Goal: Information Seeking & Learning: Learn about a topic

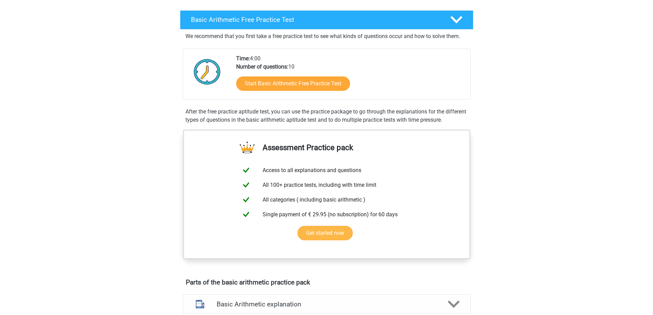
scroll to position [69, 0]
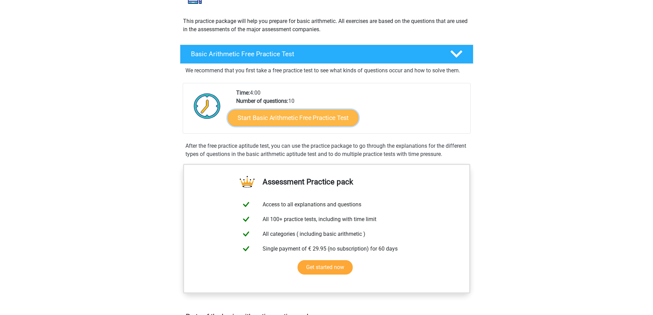
click at [343, 122] on link "Start Basic Arithmetic Free Practice Test" at bounding box center [293, 117] width 131 height 16
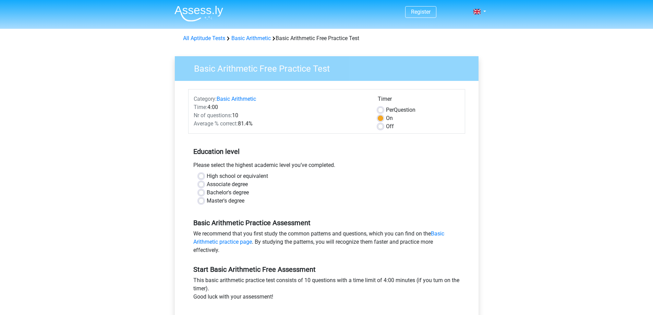
click at [207, 176] on label "High school or equivalent" at bounding box center [237, 176] width 61 height 8
click at [201, 176] on input "High school or equivalent" at bounding box center [201, 175] width 5 height 7
radio input "true"
click at [207, 183] on label "Associate degree" at bounding box center [227, 184] width 41 height 8
click at [202, 183] on input "Associate degree" at bounding box center [201, 183] width 5 height 7
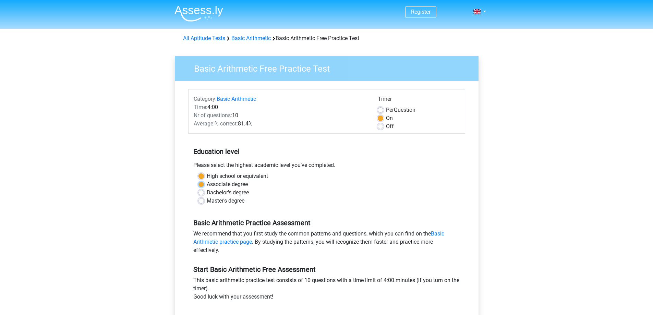
radio input "true"
click at [198, 195] on div "High school or equivalent Associate degree Bachelor's degree Master's degree" at bounding box center [326, 188] width 267 height 33
click at [203, 197] on div "Bachelor's degree" at bounding box center [327, 193] width 257 height 8
click at [207, 202] on label "Master's degree" at bounding box center [226, 201] width 38 height 8
click at [202, 202] on input "Master's degree" at bounding box center [201, 200] width 5 height 7
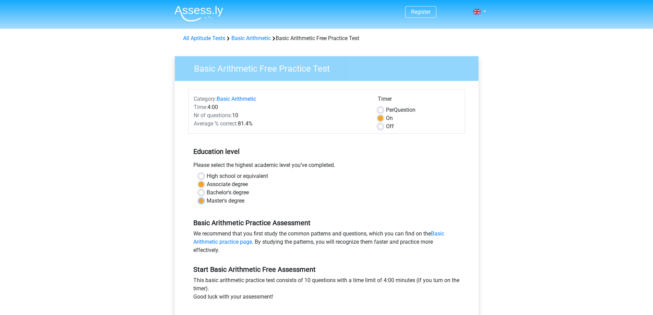
radio input "true"
click at [207, 195] on label "Bachelor's degree" at bounding box center [228, 193] width 42 height 8
click at [201, 195] on input "Bachelor's degree" at bounding box center [201, 192] width 5 height 7
radio input "true"
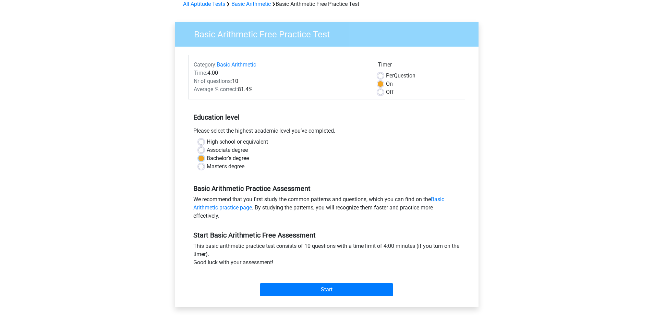
scroll to position [69, 0]
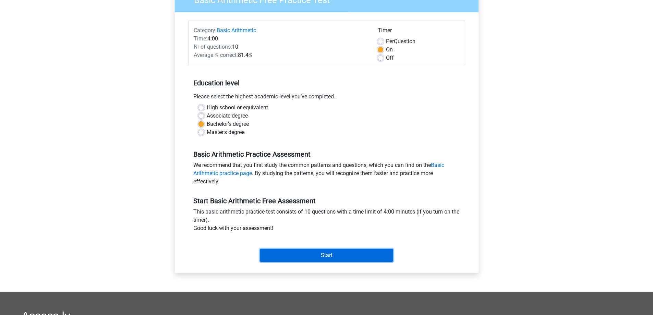
click at [327, 260] on input "Start" at bounding box center [326, 255] width 133 height 13
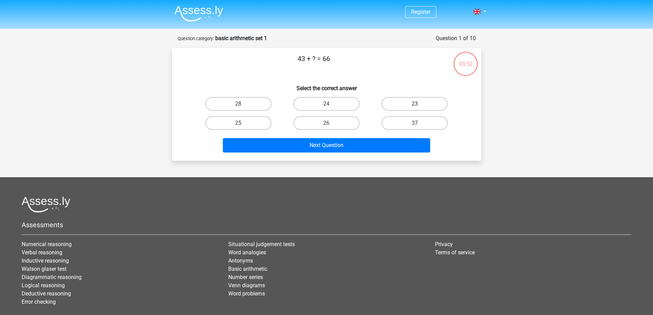
click at [410, 104] on label "23" at bounding box center [415, 104] width 66 height 14
click at [415, 104] on input "23" at bounding box center [417, 106] width 4 height 4
radio input "true"
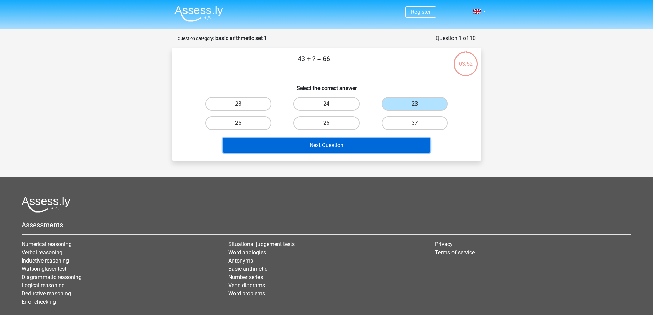
click at [370, 143] on button "Next Question" at bounding box center [326, 145] width 207 height 14
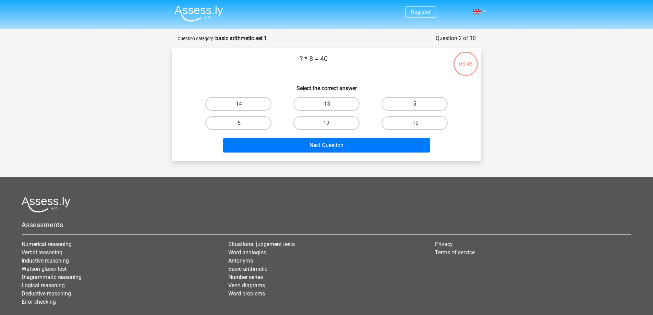
click at [417, 103] on label "5" at bounding box center [415, 104] width 66 height 14
click at [417, 104] on input "5" at bounding box center [417, 106] width 4 height 4
radio input "true"
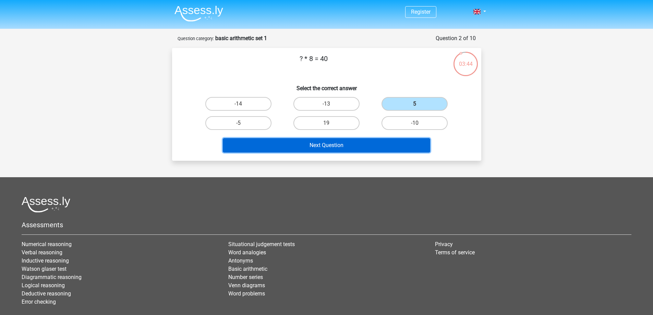
click at [356, 144] on button "Next Question" at bounding box center [326, 145] width 207 height 14
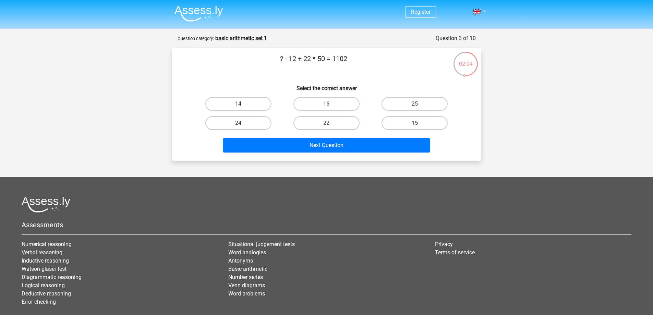
click at [227, 104] on label "14" at bounding box center [238, 104] width 66 height 14
click at [238, 104] on input "14" at bounding box center [240, 106] width 4 height 4
radio input "true"
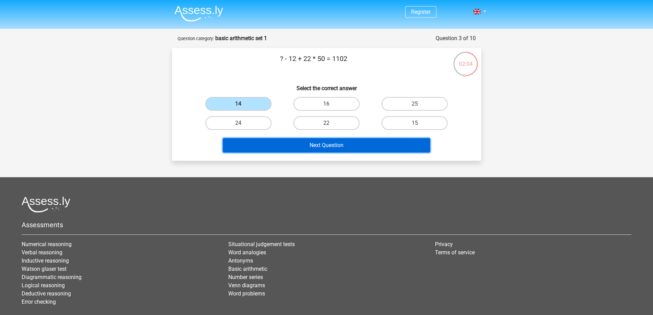
click at [284, 141] on button "Next Question" at bounding box center [326, 145] width 207 height 14
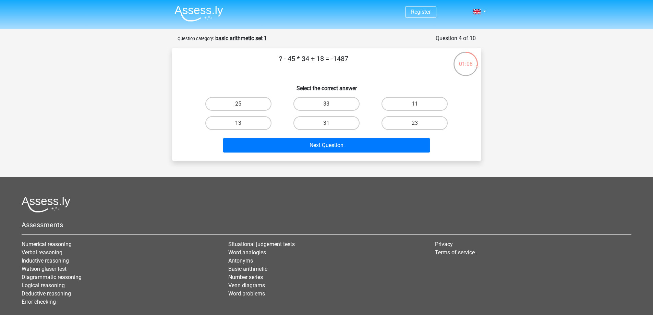
click at [239, 106] on input "25" at bounding box center [240, 106] width 4 height 4
radio input "true"
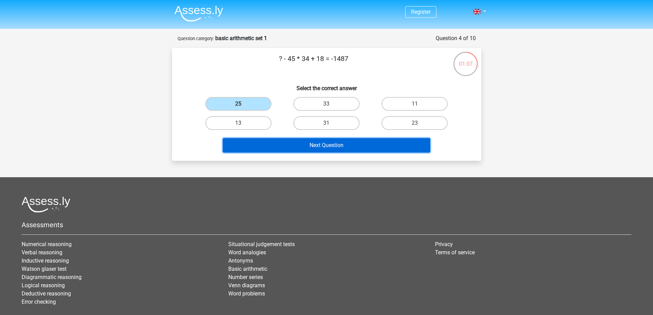
click at [295, 144] on button "Next Question" at bounding box center [326, 145] width 207 height 14
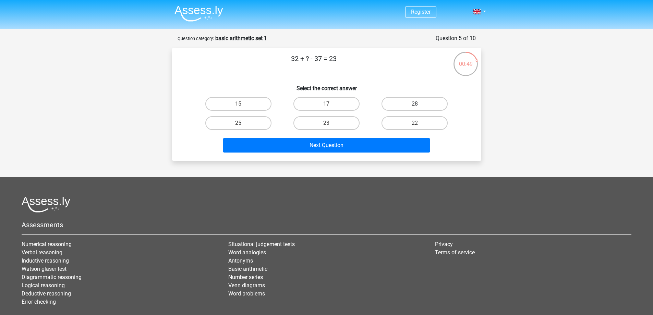
click at [416, 101] on label "28" at bounding box center [415, 104] width 66 height 14
click at [416, 104] on input "28" at bounding box center [417, 106] width 4 height 4
radio input "true"
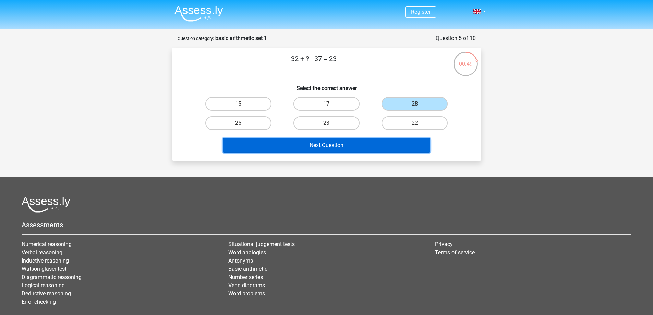
click at [376, 144] on button "Next Question" at bounding box center [326, 145] width 207 height 14
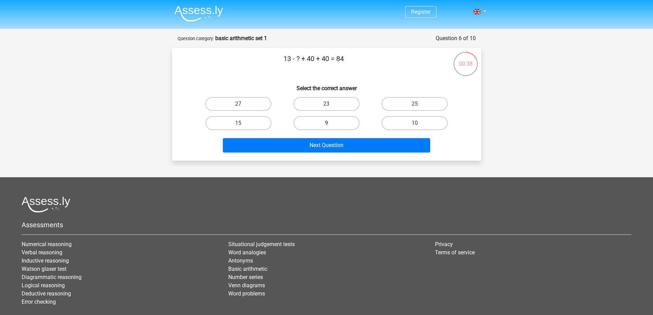
click at [320, 124] on label "9" at bounding box center [327, 123] width 66 height 14
click at [327, 124] on input "9" at bounding box center [329, 125] width 4 height 4
radio input "true"
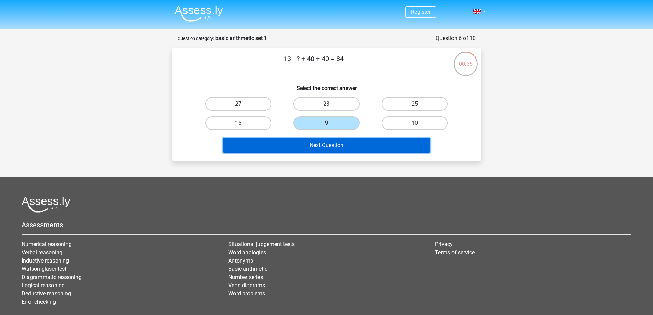
click at [345, 144] on button "Next Question" at bounding box center [326, 145] width 207 height 14
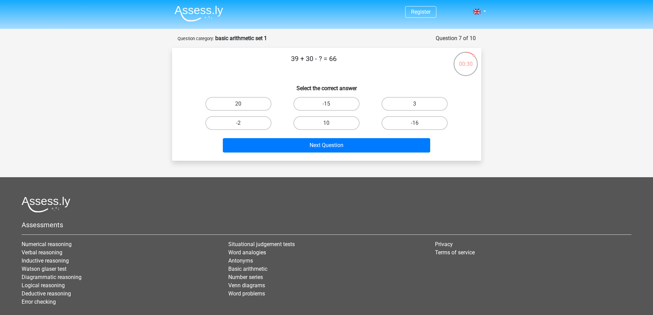
click at [404, 111] on div "3" at bounding box center [415, 103] width 88 height 19
click at [405, 108] on label "3" at bounding box center [415, 104] width 66 height 14
click at [415, 108] on input "3" at bounding box center [417, 106] width 4 height 4
radio input "true"
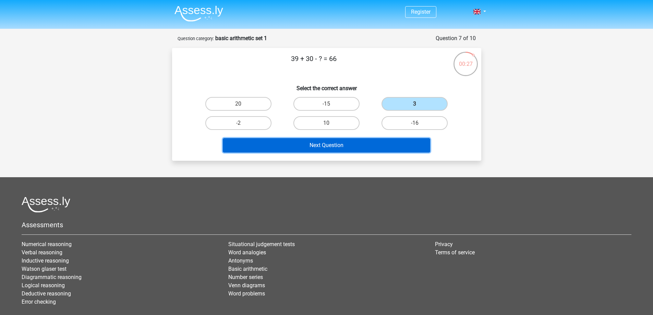
click at [370, 143] on button "Next Question" at bounding box center [326, 145] width 207 height 14
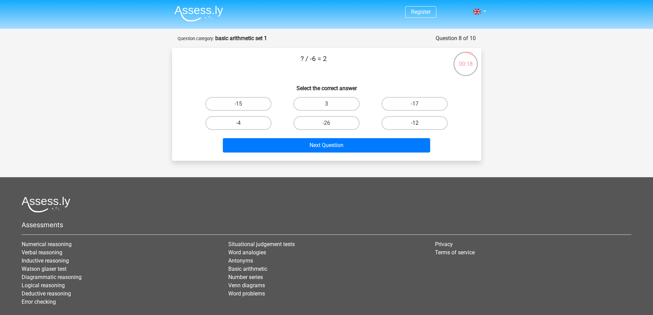
click at [399, 121] on label "-12" at bounding box center [415, 123] width 66 height 14
click at [415, 123] on input "-12" at bounding box center [417, 125] width 4 height 4
radio input "true"
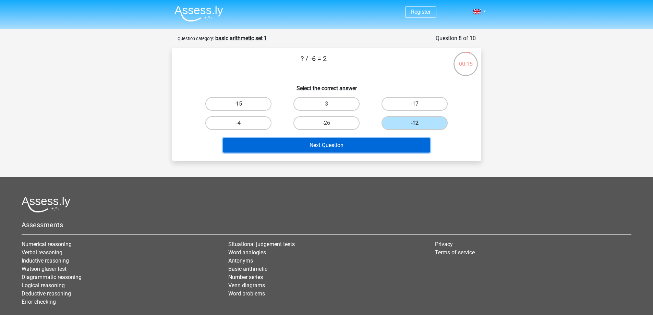
click at [359, 142] on button "Next Question" at bounding box center [326, 145] width 207 height 14
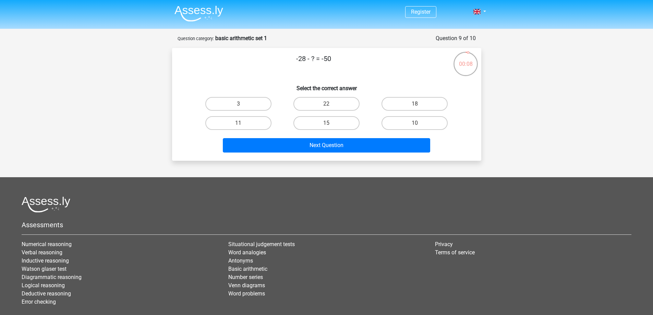
click at [329, 105] on input "22" at bounding box center [329, 106] width 4 height 4
radio input "true"
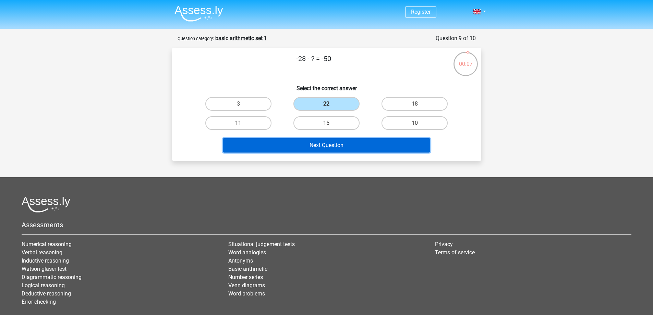
click at [353, 142] on button "Next Question" at bounding box center [326, 145] width 207 height 14
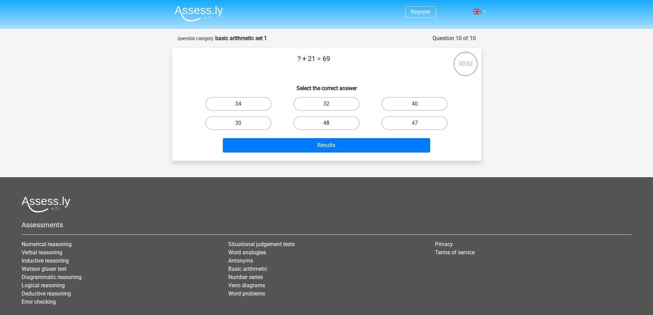
click at [333, 122] on label "48" at bounding box center [327, 123] width 66 height 14
click at [331, 123] on input "48" at bounding box center [329, 125] width 4 height 4
radio input "true"
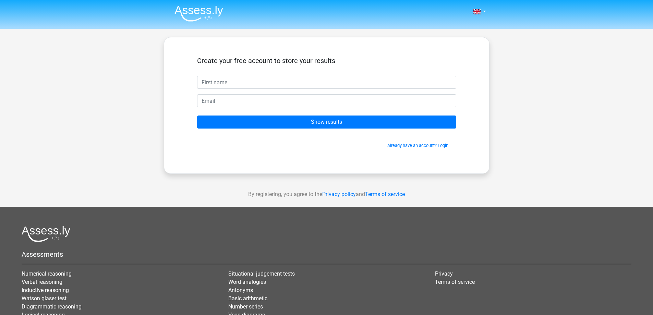
click at [287, 86] on input "text" at bounding box center [326, 82] width 259 height 13
type input "Mateo"
click at [197, 116] on input "Show results" at bounding box center [326, 122] width 259 height 13
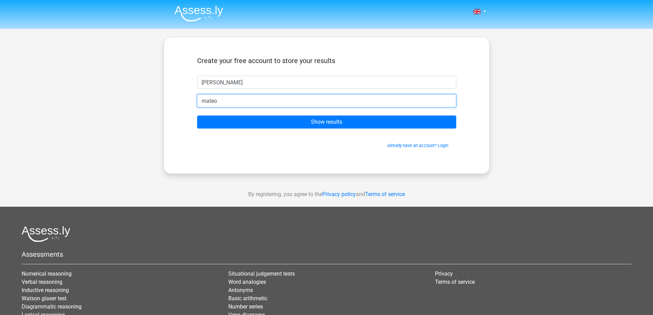
click at [280, 103] on input "mateo" at bounding box center [326, 100] width 259 height 13
type input "mateojorge.fernandez@alumnos.uai.edu.ar"
click at [197, 116] on input "Show results" at bounding box center [326, 122] width 259 height 13
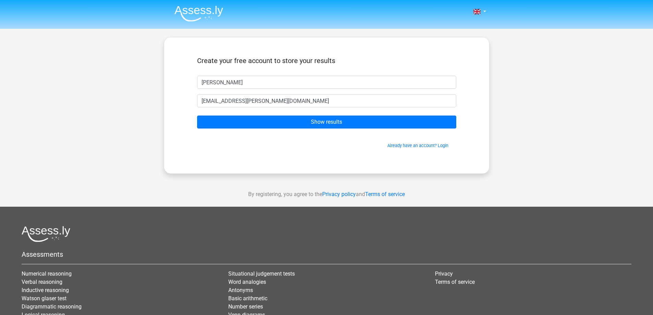
click at [301, 131] on form "Create your free account to store your results Mateo mateojorge.fernandez@alumn…" at bounding box center [326, 103] width 259 height 92
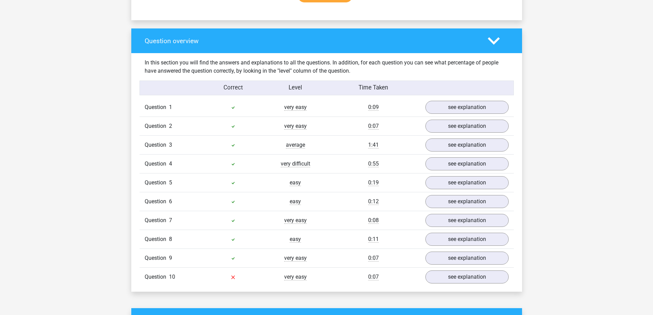
scroll to position [583, 0]
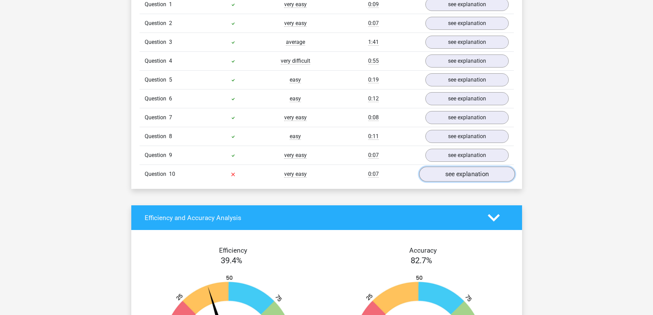
click at [454, 170] on link "see explanation" at bounding box center [467, 174] width 96 height 15
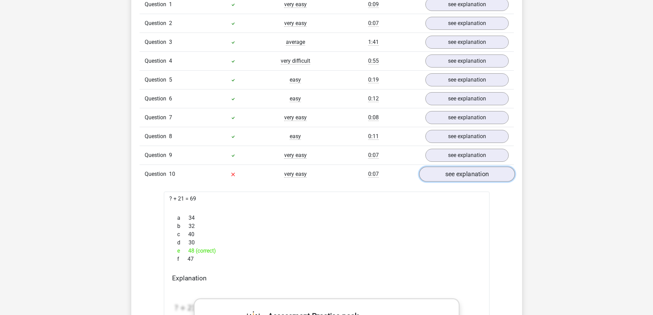
click at [450, 178] on link "see explanation" at bounding box center [467, 174] width 96 height 15
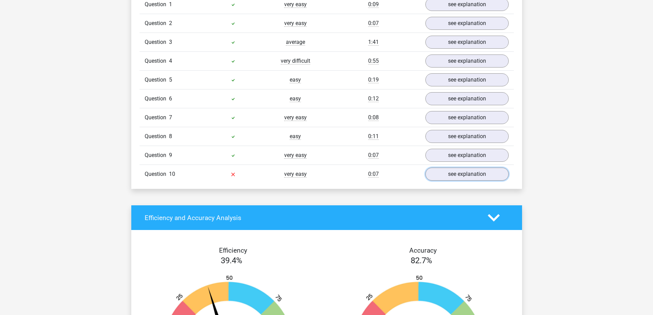
scroll to position [514, 0]
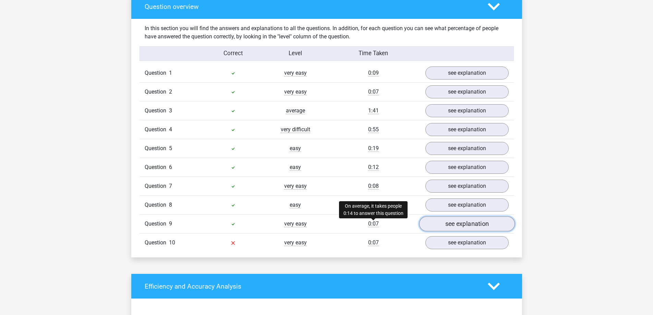
click at [447, 226] on link "see explanation" at bounding box center [467, 224] width 96 height 15
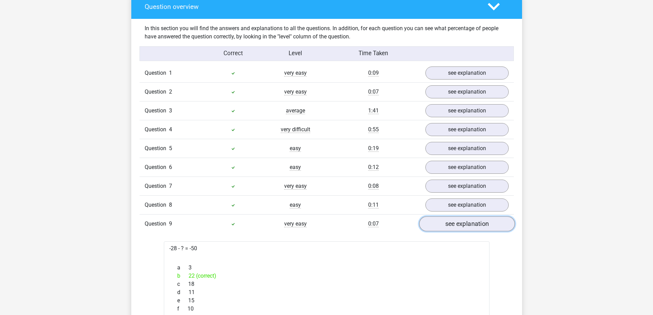
click at [447, 226] on link "see explanation" at bounding box center [467, 224] width 96 height 15
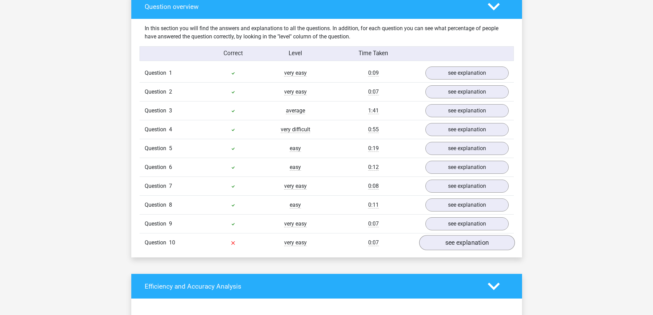
click at [457, 234] on div "Question 1 very easy 0:09 see explanation 43 + ? = 66 a 28 b 24 c 23 (correct) …" at bounding box center [327, 158] width 364 height 188
click at [458, 237] on link "see explanation" at bounding box center [467, 243] width 96 height 15
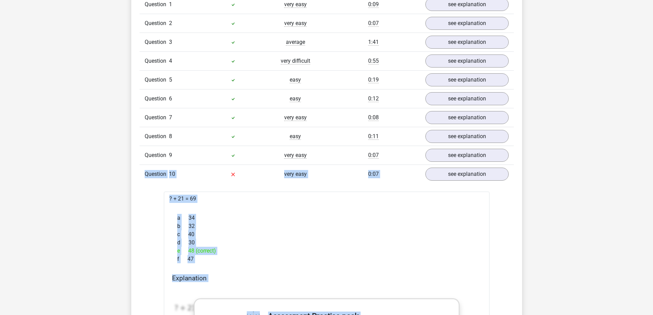
click at [371, 223] on div "b 32" at bounding box center [326, 226] width 309 height 8
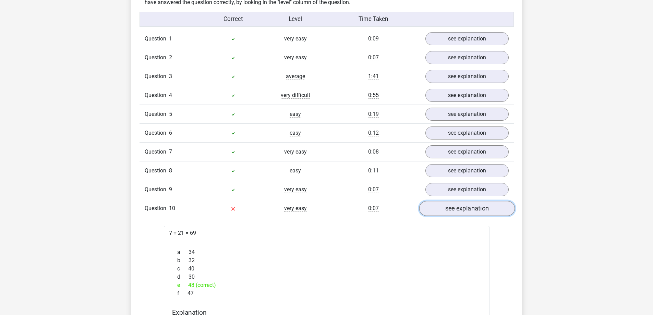
click at [460, 210] on link "see explanation" at bounding box center [467, 208] width 96 height 15
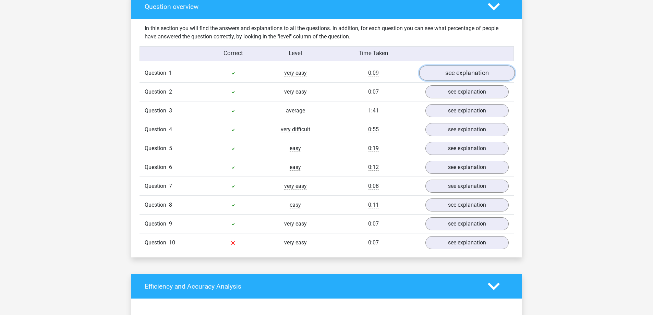
click at [452, 74] on link "see explanation" at bounding box center [467, 73] width 96 height 15
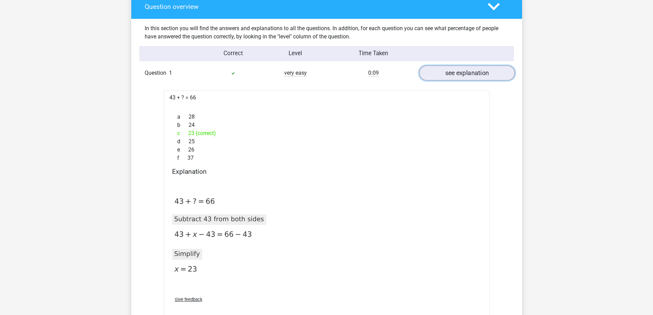
click at [448, 75] on link "see explanation" at bounding box center [467, 73] width 96 height 15
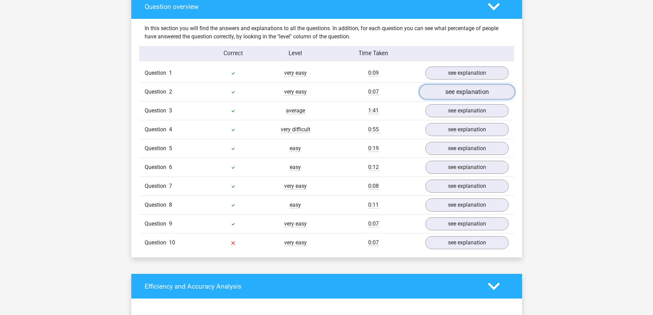
click at [451, 96] on link "see explanation" at bounding box center [467, 92] width 96 height 15
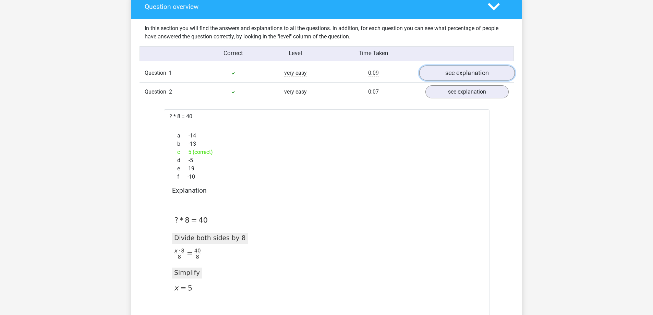
click at [451, 75] on link "see explanation" at bounding box center [467, 73] width 96 height 15
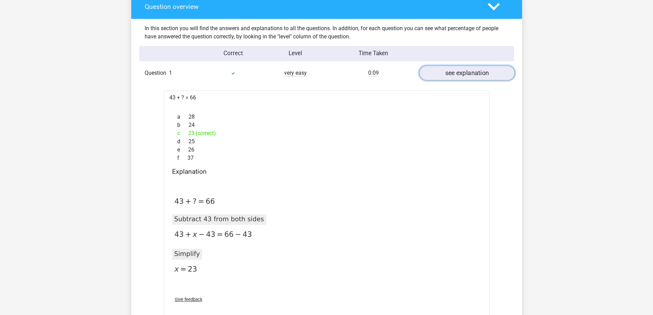
click at [453, 74] on link "see explanation" at bounding box center [467, 73] width 96 height 15
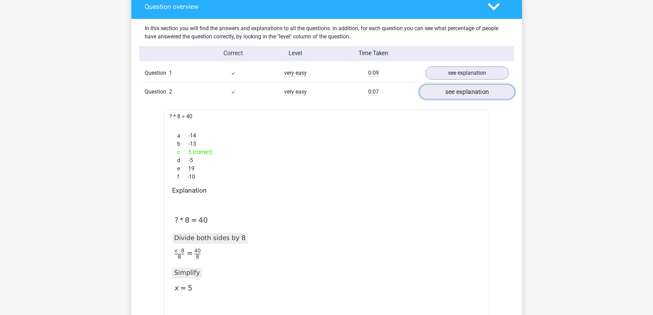
click at [441, 93] on link "see explanation" at bounding box center [467, 92] width 96 height 15
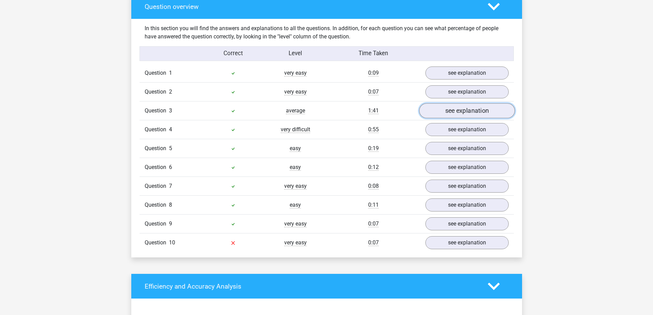
click at [442, 110] on link "see explanation" at bounding box center [467, 111] width 96 height 15
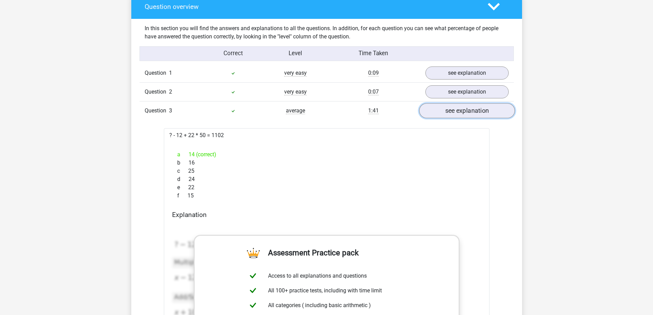
click at [462, 108] on link "see explanation" at bounding box center [467, 111] width 96 height 15
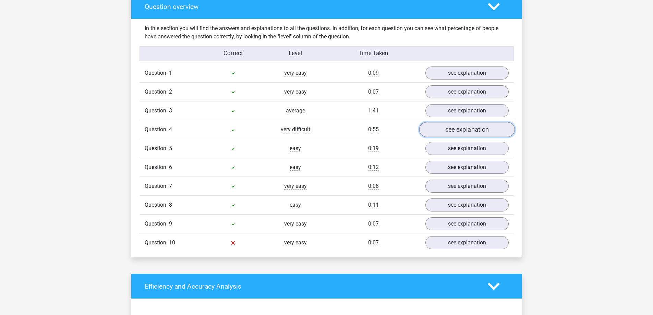
click at [447, 133] on link "see explanation" at bounding box center [467, 129] width 96 height 15
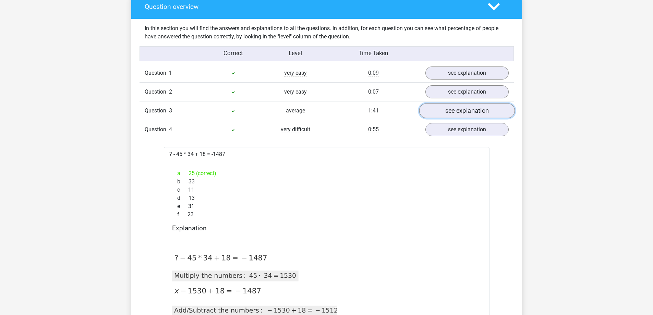
click at [458, 114] on link "see explanation" at bounding box center [467, 111] width 96 height 15
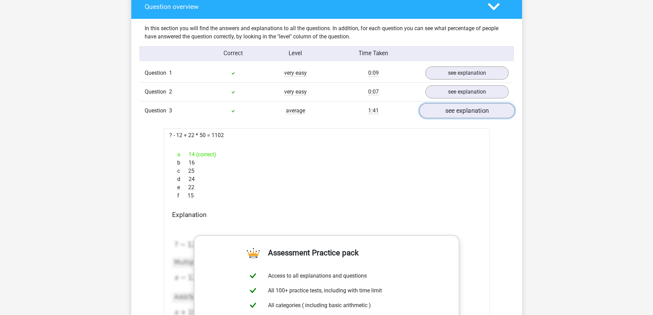
click at [441, 106] on link "see explanation" at bounding box center [467, 111] width 96 height 15
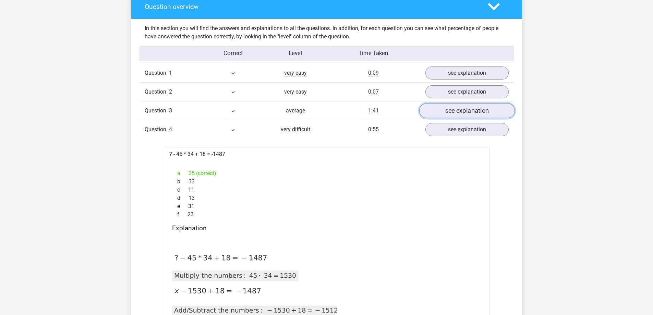
click at [457, 115] on link "see explanation" at bounding box center [467, 111] width 96 height 15
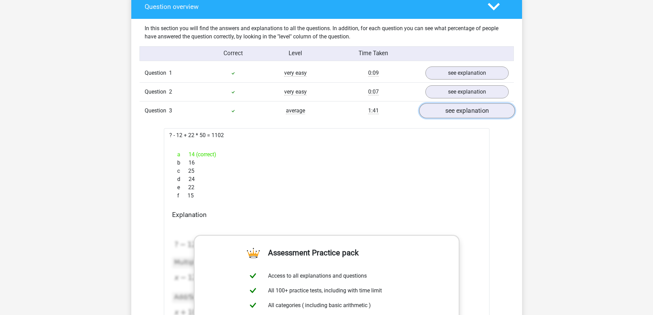
click at [456, 111] on link "see explanation" at bounding box center [467, 111] width 96 height 15
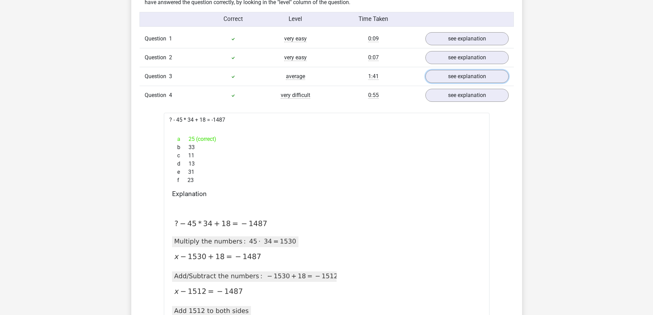
scroll to position [583, 0]
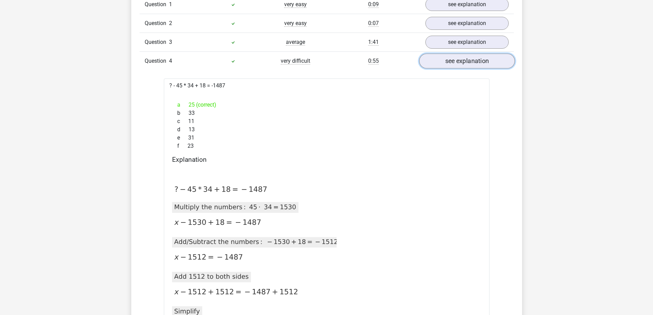
click at [457, 65] on link "see explanation" at bounding box center [467, 61] width 96 height 15
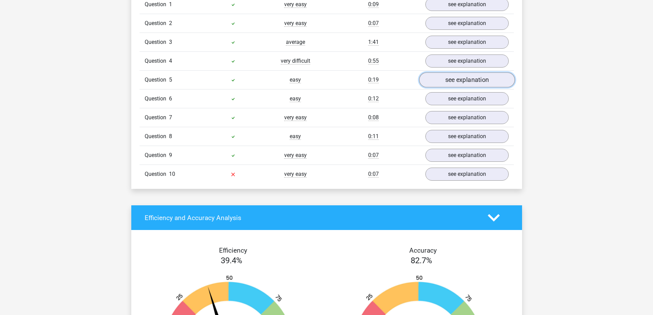
click at [459, 75] on link "see explanation" at bounding box center [467, 80] width 96 height 15
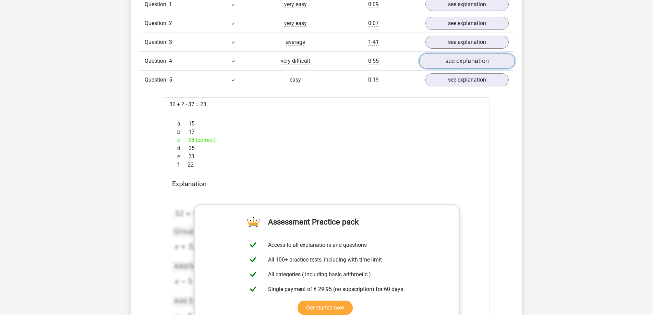
click at [451, 61] on link "see explanation" at bounding box center [467, 61] width 96 height 15
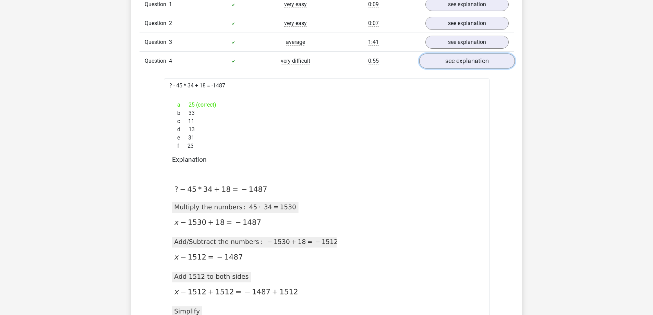
click at [451, 61] on link "see explanation" at bounding box center [467, 61] width 96 height 15
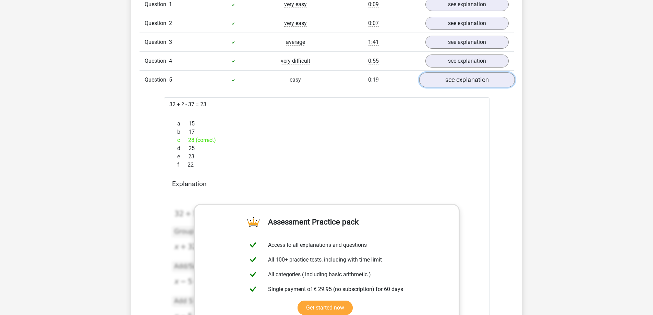
click at [475, 80] on link "see explanation" at bounding box center [467, 80] width 96 height 15
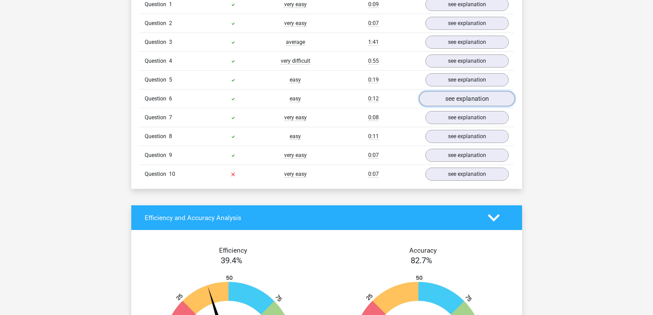
click at [468, 98] on link "see explanation" at bounding box center [467, 99] width 96 height 15
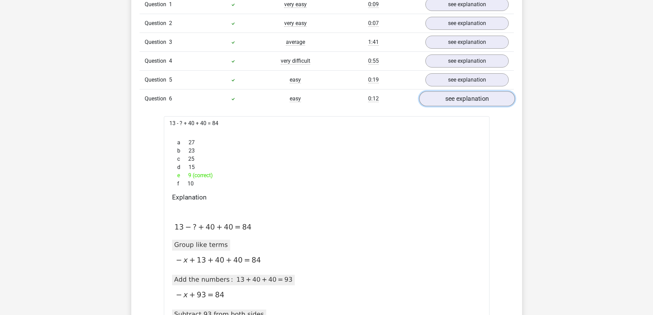
click at [468, 98] on link "see explanation" at bounding box center [467, 99] width 96 height 15
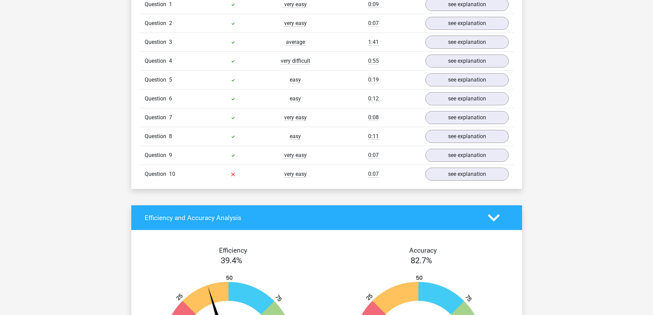
click at [464, 110] on div "Question 7 very easy 0:08 see explanation" at bounding box center [327, 117] width 375 height 19
click at [466, 114] on link "see explanation" at bounding box center [467, 117] width 96 height 15
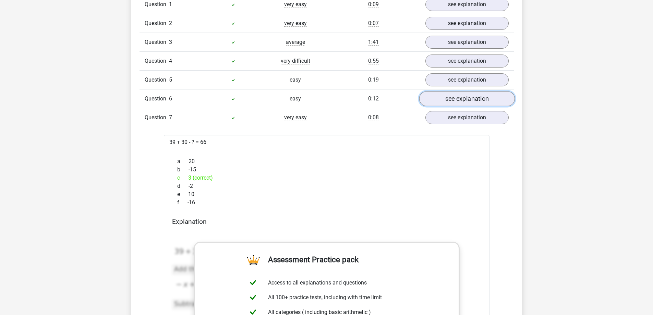
click at [462, 102] on link "see explanation" at bounding box center [467, 99] width 96 height 15
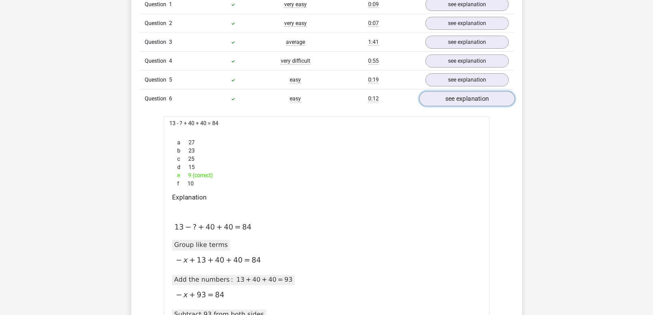
click at [462, 102] on link "see explanation" at bounding box center [467, 99] width 96 height 15
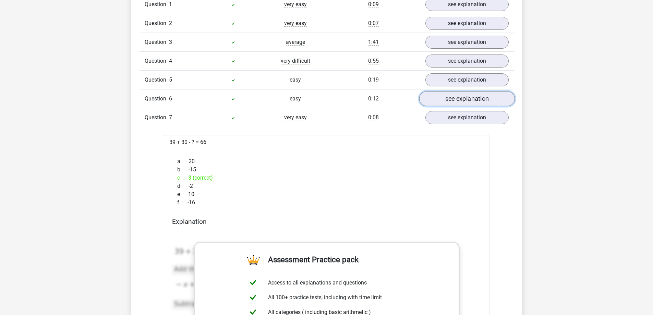
click at [462, 102] on link "see explanation" at bounding box center [467, 99] width 96 height 15
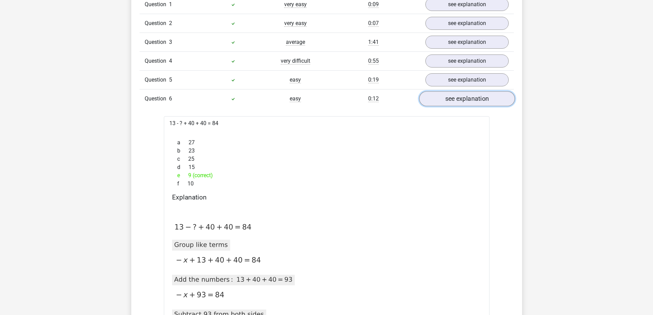
click at [462, 102] on link "see explanation" at bounding box center [467, 99] width 96 height 15
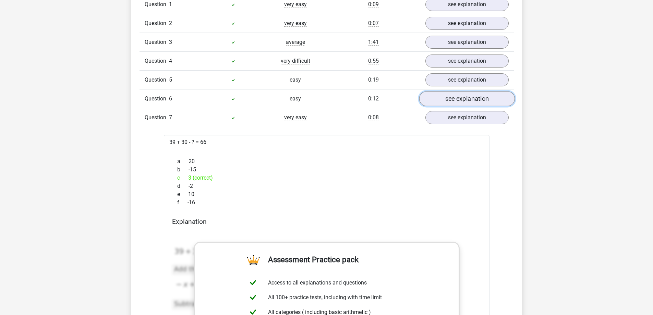
click at [454, 105] on link "see explanation" at bounding box center [467, 99] width 96 height 15
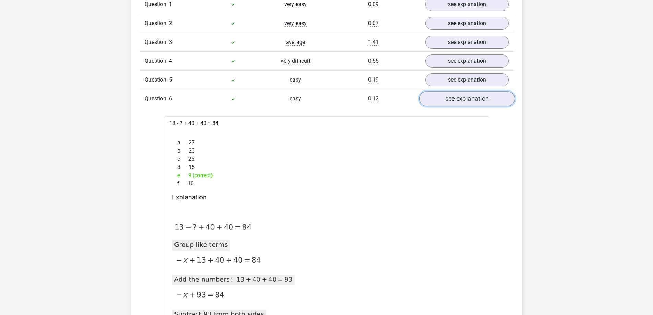
click at [448, 99] on link "see explanation" at bounding box center [467, 99] width 96 height 15
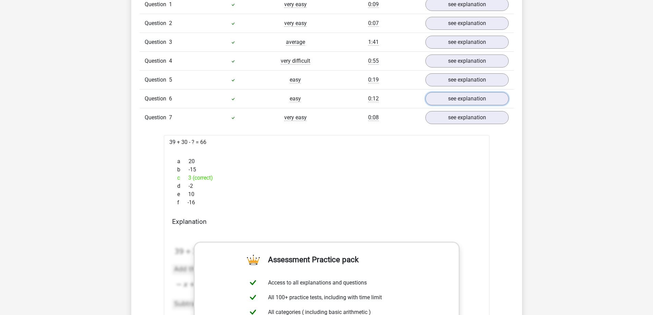
scroll to position [617, 0]
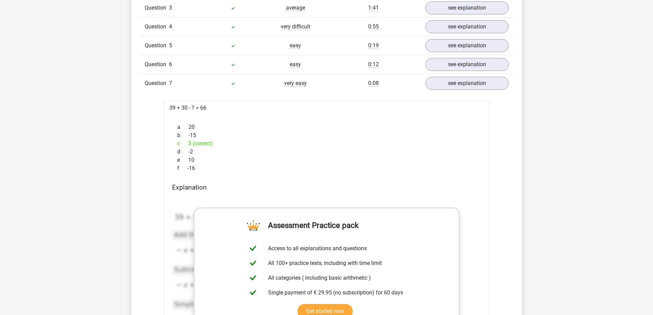
click at [453, 55] on div "Question 6 easy 0:12 see explanation" at bounding box center [327, 64] width 375 height 19
click at [453, 61] on link "see explanation" at bounding box center [467, 64] width 96 height 15
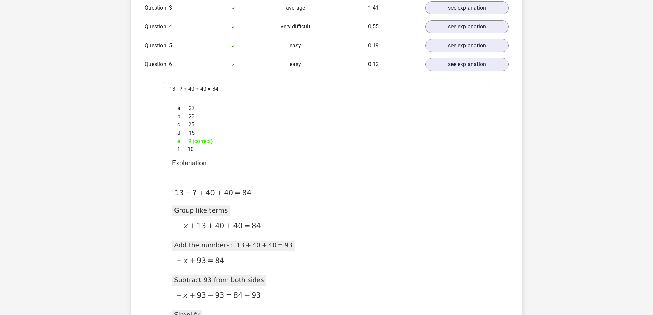
click at [459, 52] on div "Question 5 easy 0:19 see explanation" at bounding box center [327, 45] width 375 height 19
click at [459, 49] on link "see explanation" at bounding box center [467, 45] width 96 height 15
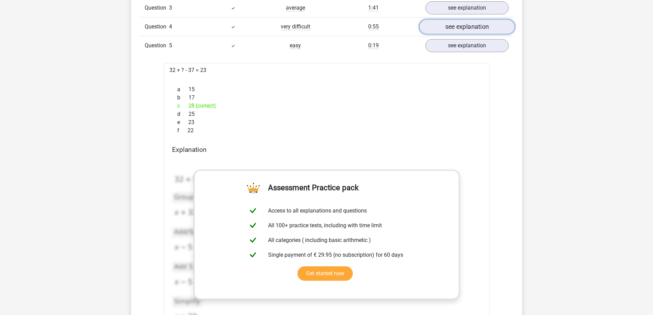
click at [473, 30] on link "see explanation" at bounding box center [467, 27] width 96 height 15
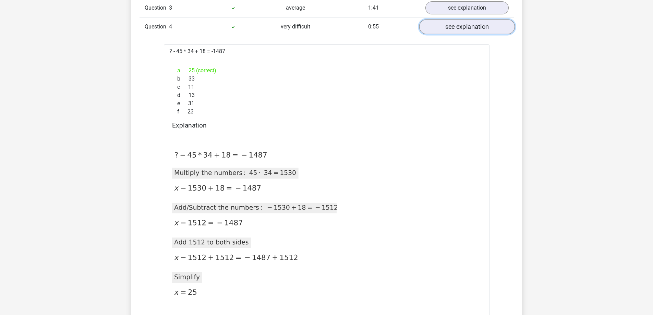
click at [473, 30] on link "see explanation" at bounding box center [467, 27] width 96 height 15
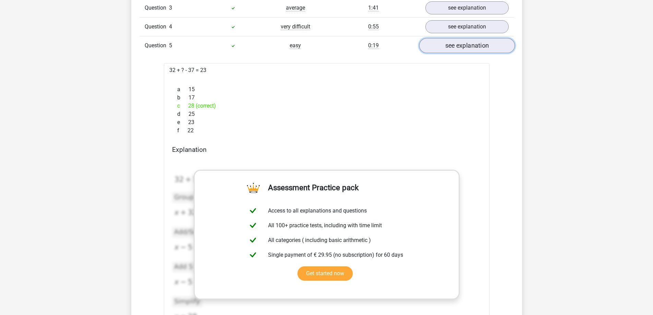
click at [467, 42] on link "see explanation" at bounding box center [467, 45] width 96 height 15
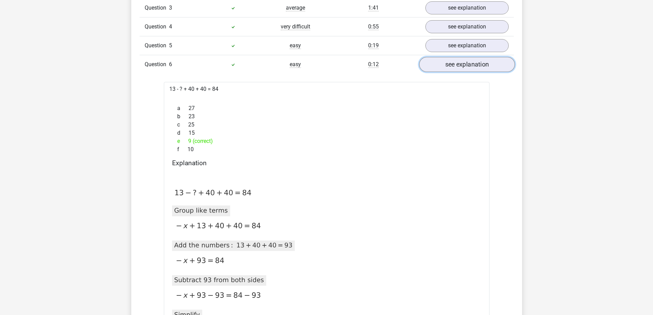
click at [461, 71] on link "see explanation" at bounding box center [467, 64] width 96 height 15
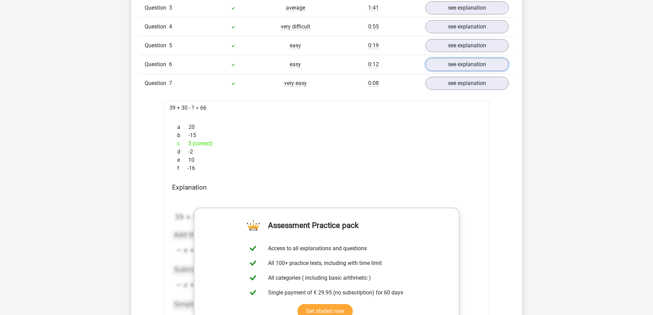
scroll to position [652, 0]
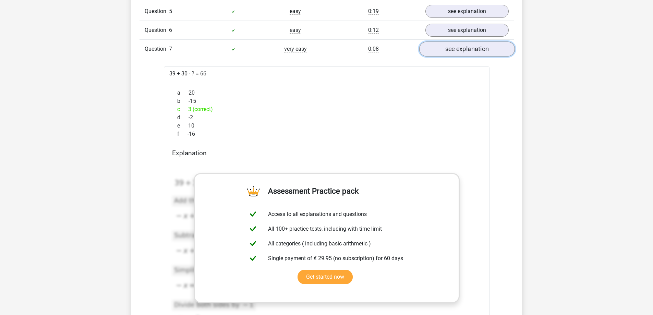
click at [456, 54] on link "see explanation" at bounding box center [467, 49] width 96 height 15
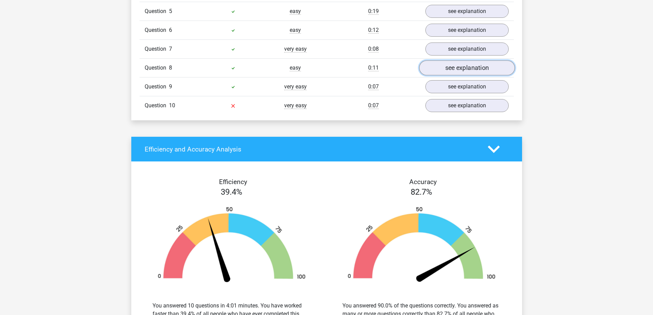
click at [450, 74] on link "see explanation" at bounding box center [467, 68] width 96 height 15
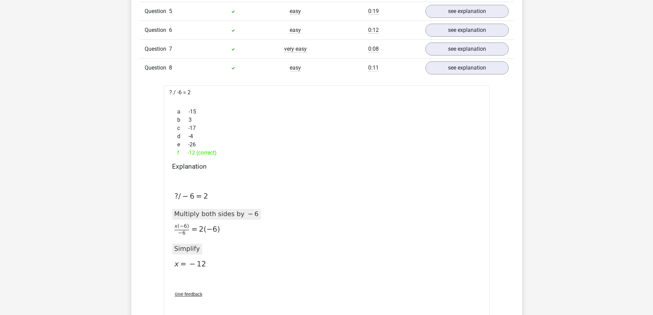
drag, startPoint x: 225, startPoint y: 155, endPoint x: 182, endPoint y: 156, distance: 42.5
click at [182, 156] on div "f -12 (correct)" at bounding box center [326, 153] width 309 height 8
click at [262, 155] on div "f -12 (correct)" at bounding box center [326, 153] width 309 height 8
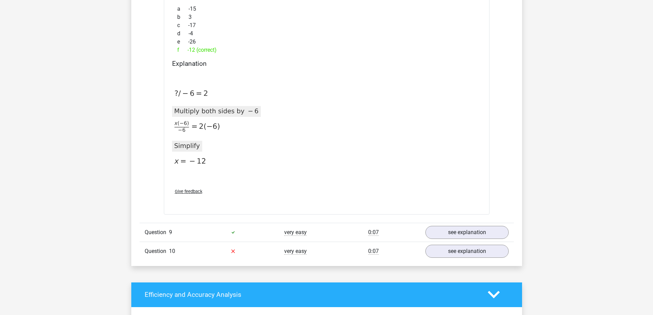
click at [196, 193] on span "Give feedback" at bounding box center [188, 191] width 27 height 5
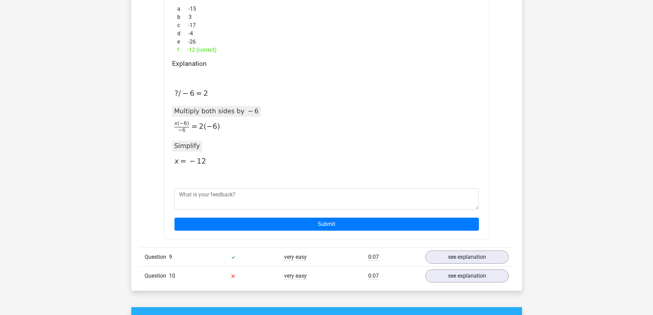
click at [227, 183] on div "Submit" at bounding box center [326, 210] width 315 height 54
drag, startPoint x: 370, startPoint y: 143, endPoint x: 436, endPoint y: 156, distance: 66.7
click at [373, 143] on div "[DATE]T12:00:13.864490 image/svg+xml Matplotlib v3.3.2, [URL][DOMAIN_NAME] *{st…" at bounding box center [326, 126] width 309 height 112
click at [583, 187] on div "Go premium [PERSON_NAME] [EMAIL_ADDRESS][PERSON_NAME][DOMAIN_NAME]" at bounding box center [326, 123] width 653 height 1756
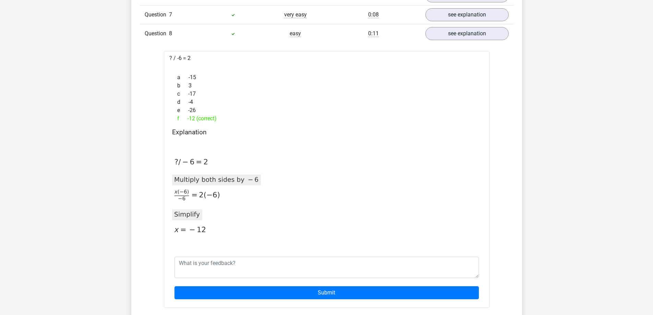
drag, startPoint x: 172, startPoint y: 160, endPoint x: 191, endPoint y: 159, distance: 19.2
click at [191, 160] on icon at bounding box center [190, 162] width 40 height 11
drag, startPoint x: 171, startPoint y: 58, endPoint x: 199, endPoint y: 60, distance: 27.8
click at [188, 60] on div "? / -6 = 2 a -15 b 3 c -17 d -4 e -26 f -12 (correct) Explanation [DATE]T12:00:…" at bounding box center [327, 179] width 326 height 257
click at [200, 60] on div "? / -6 = 2 a -15 b 3 c -17 d -4 e -26 f -12 (correct) Explanation [DATE]T12:00:…" at bounding box center [327, 179] width 326 height 257
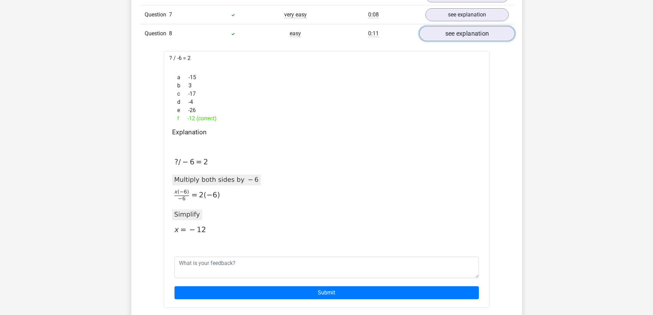
click at [469, 33] on link "see explanation" at bounding box center [467, 33] width 96 height 15
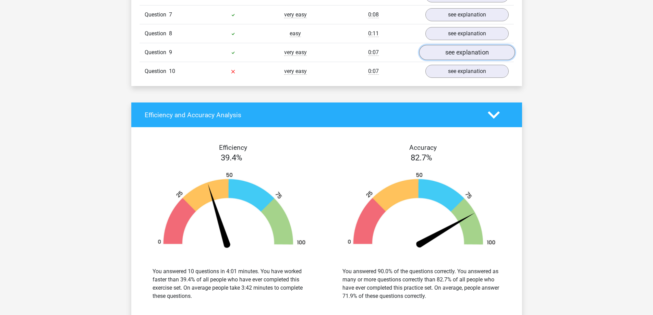
click at [457, 56] on link "see explanation" at bounding box center [467, 52] width 96 height 15
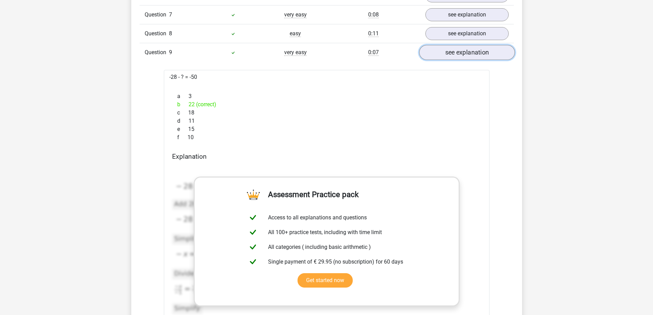
click at [440, 47] on link "see explanation" at bounding box center [467, 52] width 96 height 15
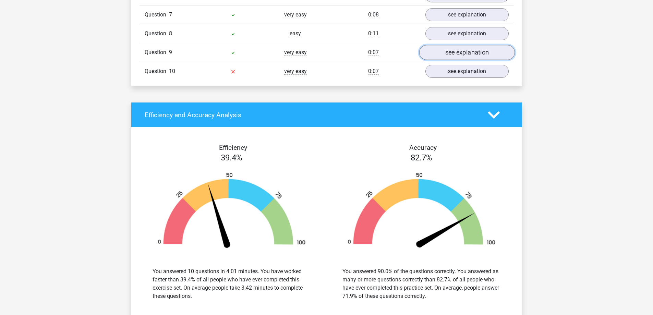
click at [450, 57] on link "see explanation" at bounding box center [467, 52] width 96 height 15
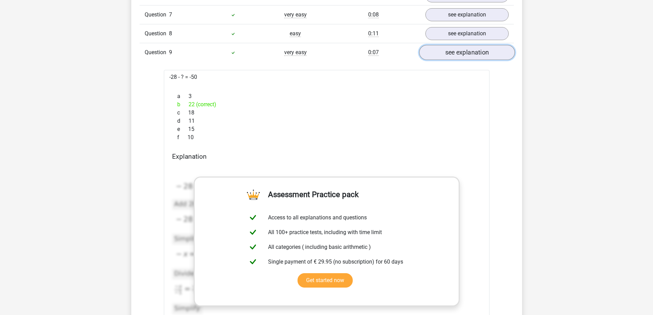
click at [439, 52] on link "see explanation" at bounding box center [467, 52] width 96 height 15
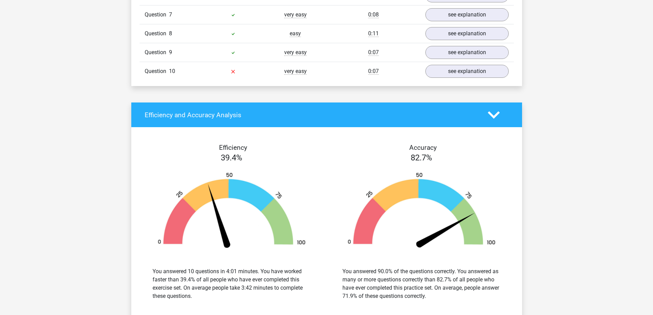
click at [439, 80] on div "Question 10 very easy 0:07 see explanation" at bounding box center [327, 71] width 375 height 19
click at [444, 75] on link "see explanation" at bounding box center [467, 71] width 96 height 15
